Goal: Task Accomplishment & Management: Manage account settings

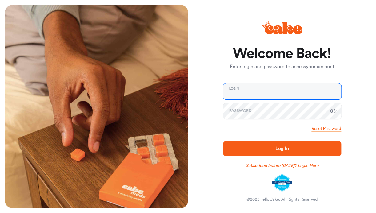
click at [243, 91] on input "email" at bounding box center [282, 92] width 118 height 16
type input "**********"
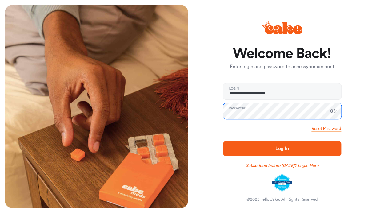
click at [223, 141] on button "Log In" at bounding box center [282, 148] width 118 height 15
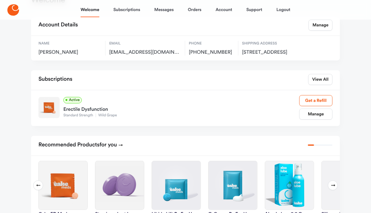
scroll to position [38, 0]
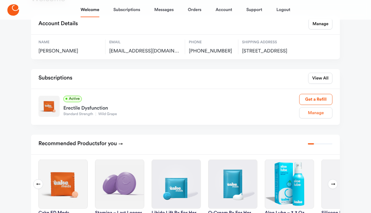
click at [314, 119] on link "Manage" at bounding box center [315, 113] width 33 height 11
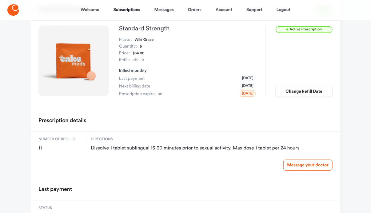
scroll to position [54, 0]
click at [194, 7] on link "Orders" at bounding box center [195, 9] width 14 height 15
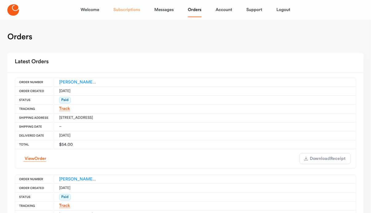
click at [136, 15] on link "Subscriptions" at bounding box center [126, 9] width 27 height 15
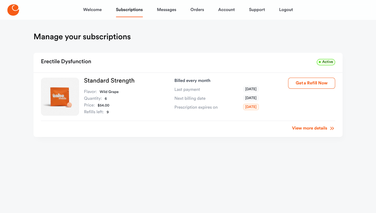
click at [305, 128] on link "View more details" at bounding box center [313, 128] width 43 height 6
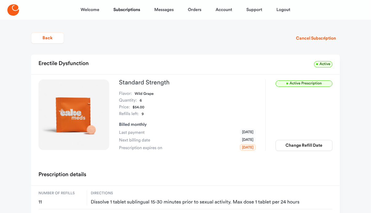
click at [296, 82] on span "Active Prescription" at bounding box center [303, 84] width 57 height 6
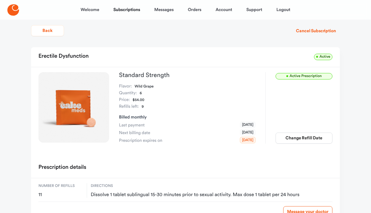
scroll to position [104, 0]
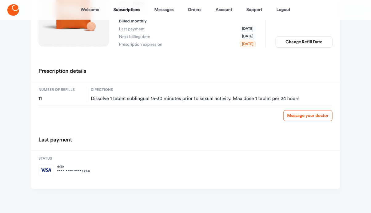
click at [352, 199] on div "Welcome Subscriptions Messages Orders Account Support Logout Back Cancel Subscr…" at bounding box center [185, 54] width 371 height 317
click at [347, 104] on main "Back Cancel Subscription Erectile Dysfunction Active Active Prescription Standa…" at bounding box center [185, 65] width 323 height 298
click at [343, 124] on main "Back Cancel Subscription Erectile Dysfunction Active Active Prescription Standa…" at bounding box center [185, 65] width 323 height 298
click at [304, 146] on div "Last payment" at bounding box center [185, 141] width 309 height 20
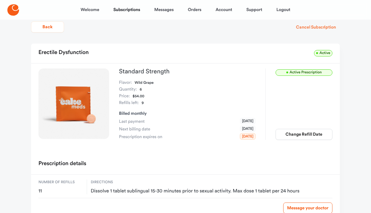
scroll to position [0, 0]
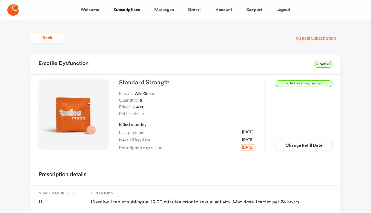
click at [320, 38] on button "Cancel Subscription" at bounding box center [316, 38] width 48 height 11
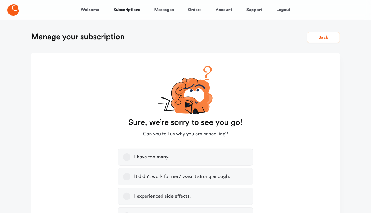
click at [219, 155] on label "I have too many." at bounding box center [185, 157] width 135 height 17
click at [130, 155] on button "I have too many." at bounding box center [126, 157] width 7 height 7
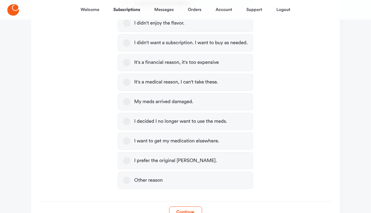
scroll to position [232, 0]
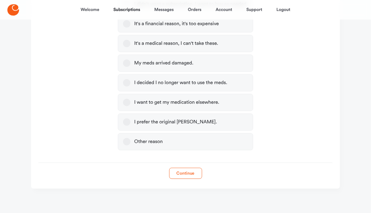
click at [190, 174] on button "Continue" at bounding box center [185, 173] width 33 height 11
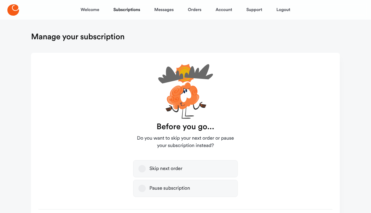
scroll to position [31, 0]
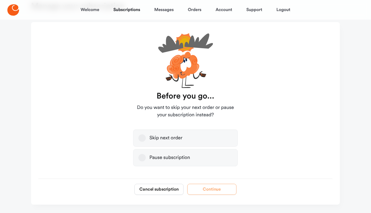
click at [155, 157] on div "Pause subscription" at bounding box center [169, 158] width 41 height 6
click at [146, 157] on button "Pause subscription" at bounding box center [141, 157] width 7 height 7
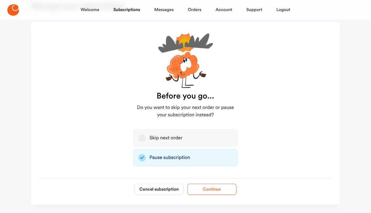
click at [230, 190] on button "Continue" at bounding box center [211, 189] width 49 height 11
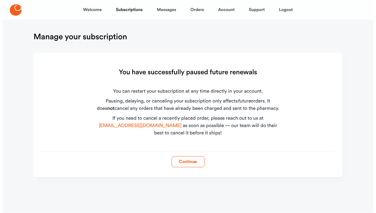
scroll to position [0, 0]
click at [191, 163] on button "Continue" at bounding box center [187, 161] width 33 height 11
